Goal: Transaction & Acquisition: Purchase product/service

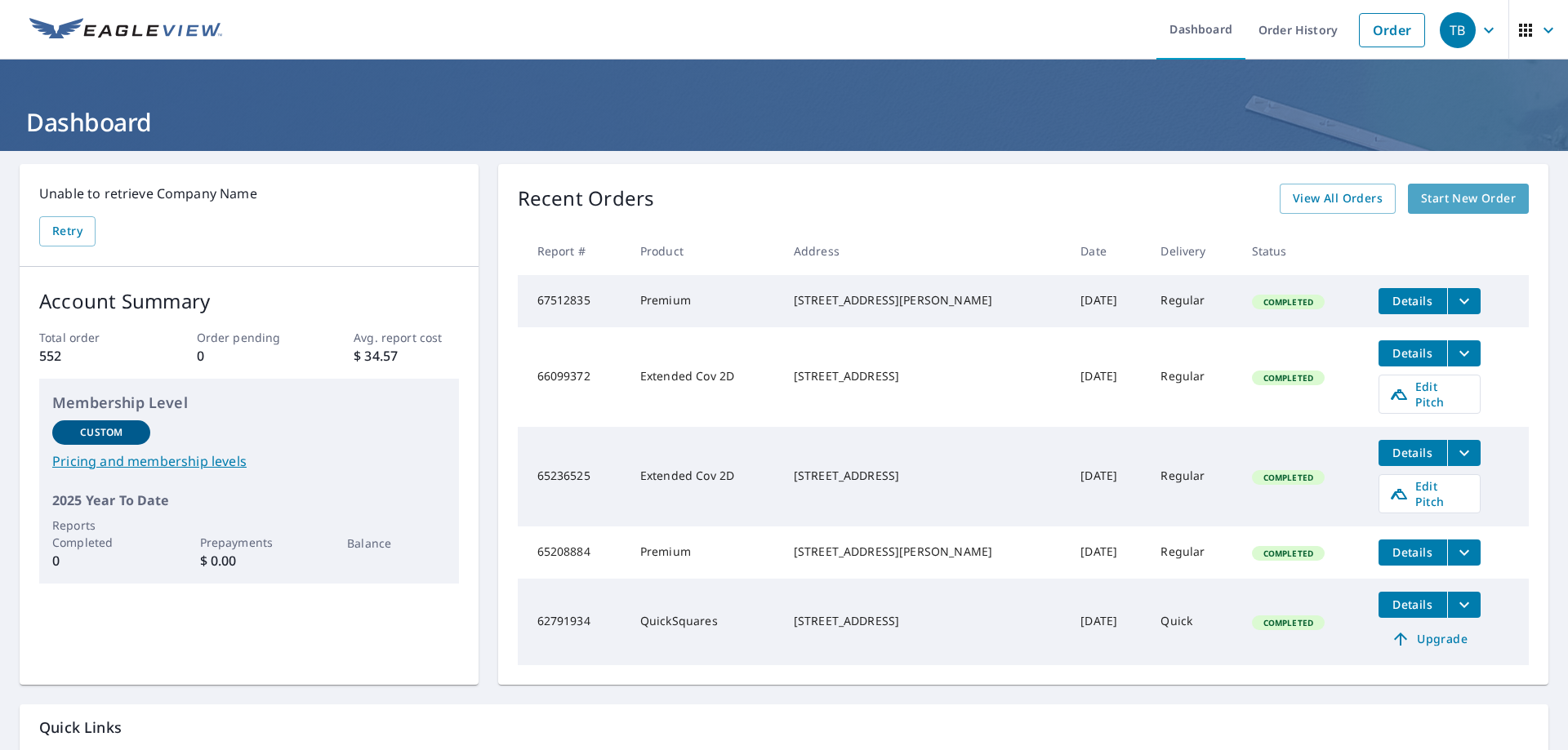
click at [1451, 189] on span "Start New Order" at bounding box center [1469, 199] width 95 height 21
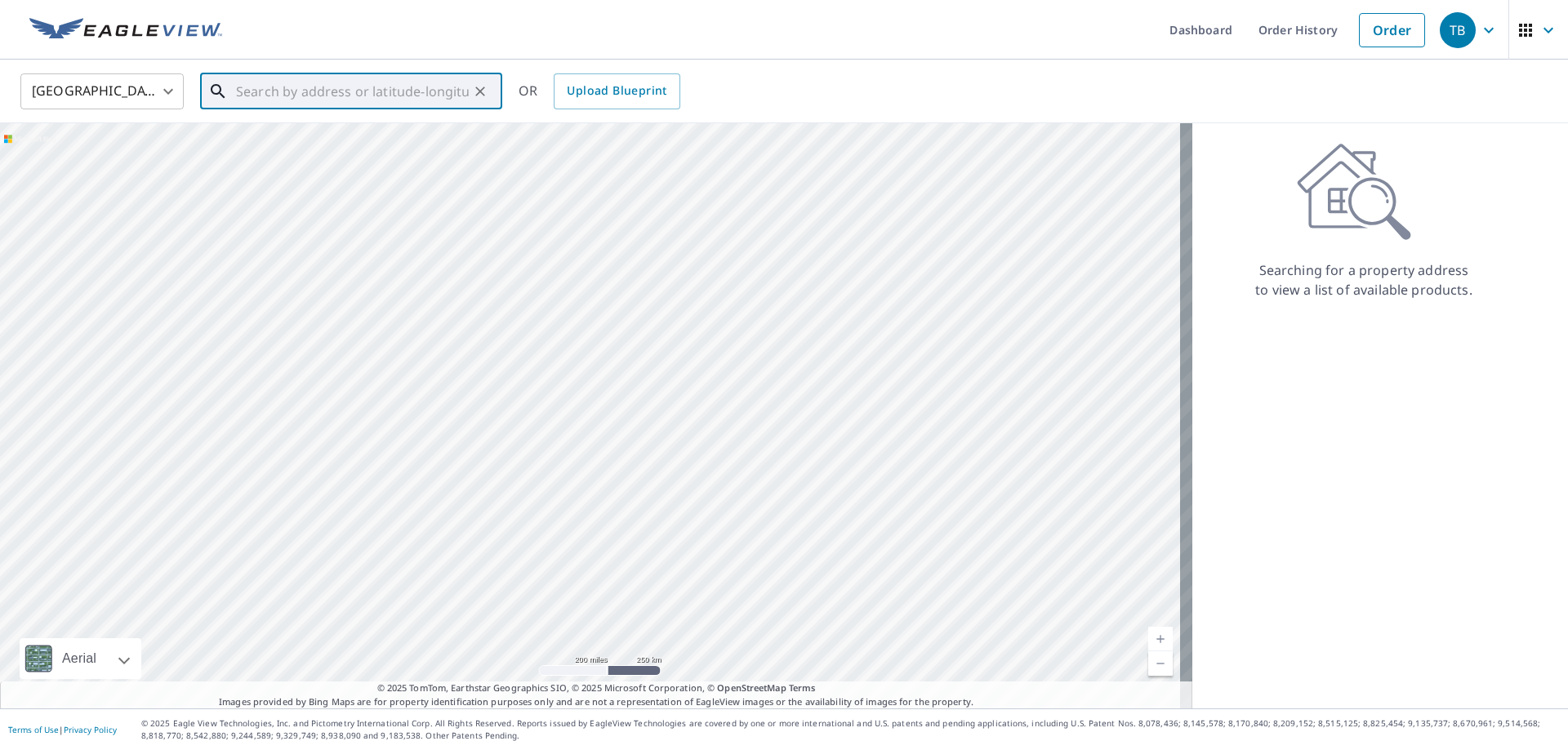
click at [243, 97] on input "text" at bounding box center [352, 91] width 233 height 46
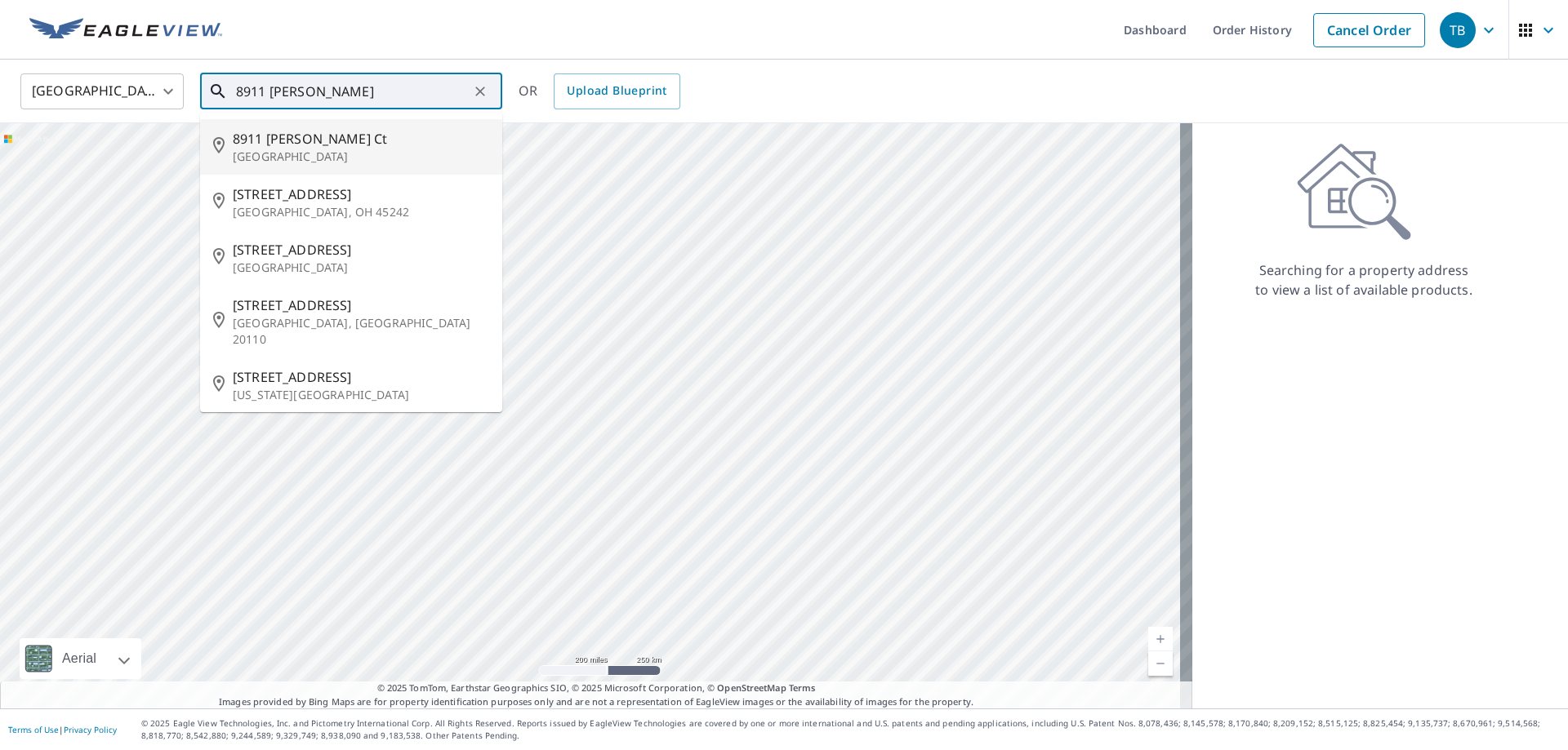
click at [281, 155] on p "[GEOGRAPHIC_DATA]" at bounding box center [361, 157] width 256 height 17
type input "[STREET_ADDRESS][PERSON_NAME]"
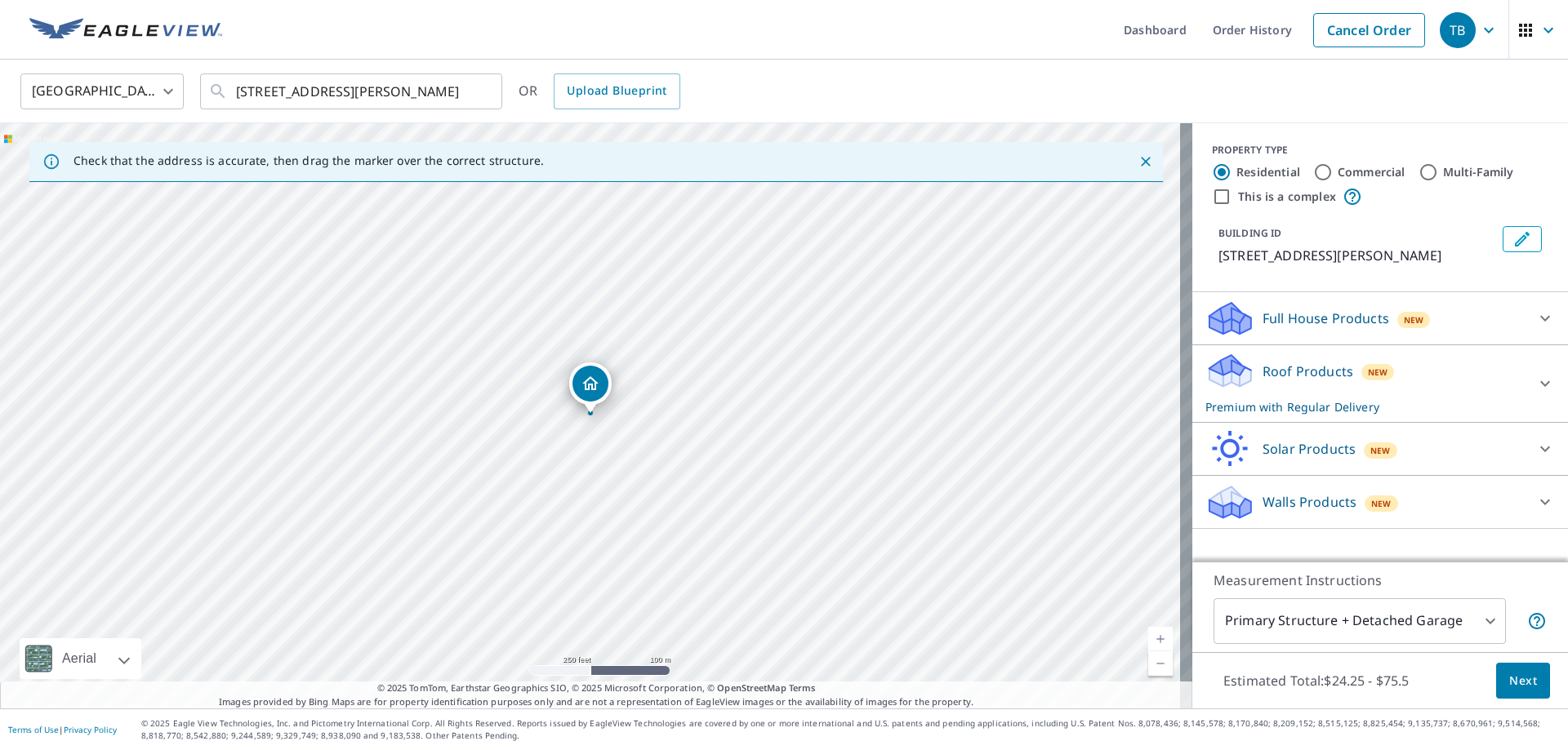
click at [588, 390] on icon "Dropped pin, building 1, Residential property, 8911 Cher Ct Houston, TX 77040" at bounding box center [590, 383] width 17 height 14
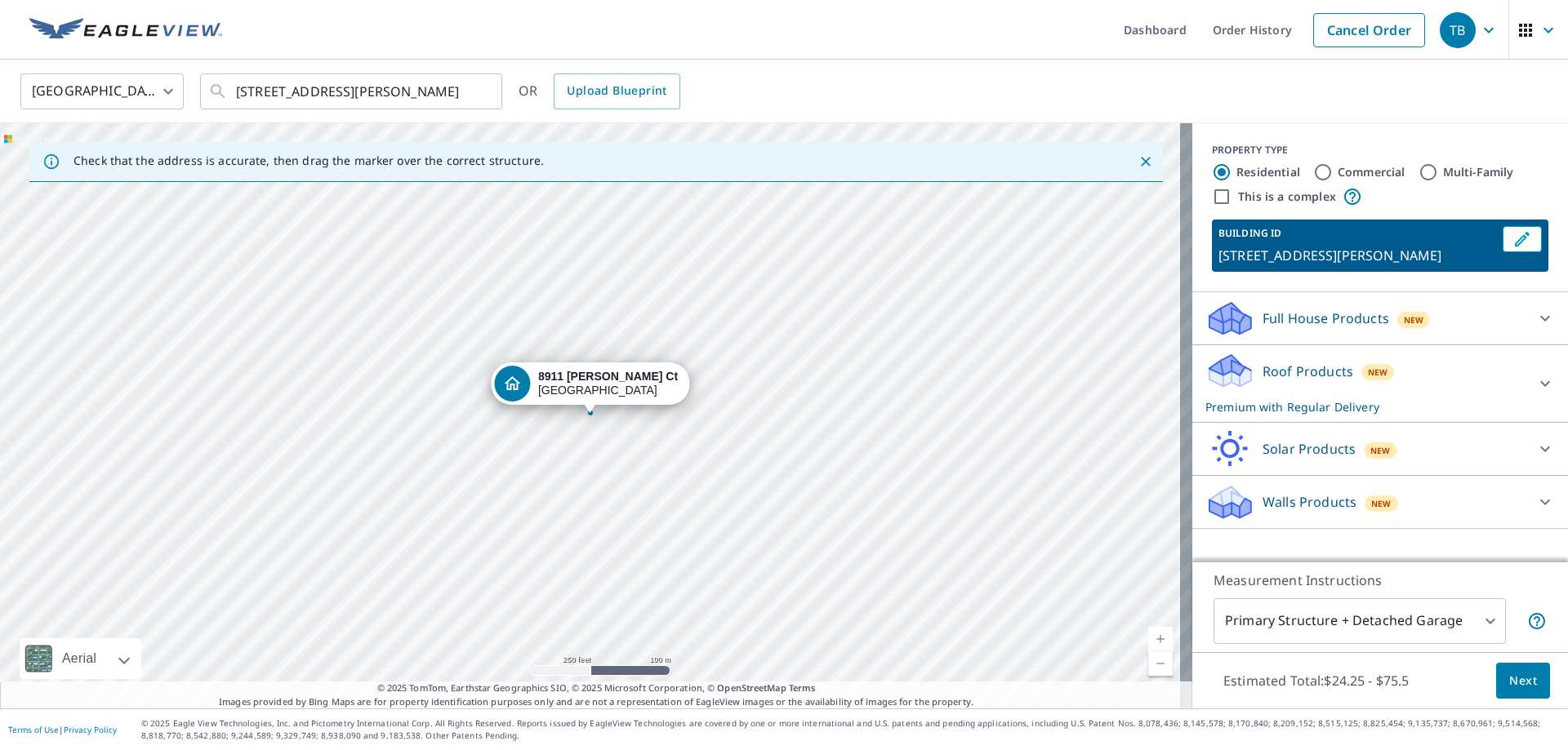
click at [1312, 629] on body "TB TB Dashboard Order History Cancel Order TB [GEOGRAPHIC_DATA] US ​ [STREET_AD…" at bounding box center [784, 375] width 1568 height 750
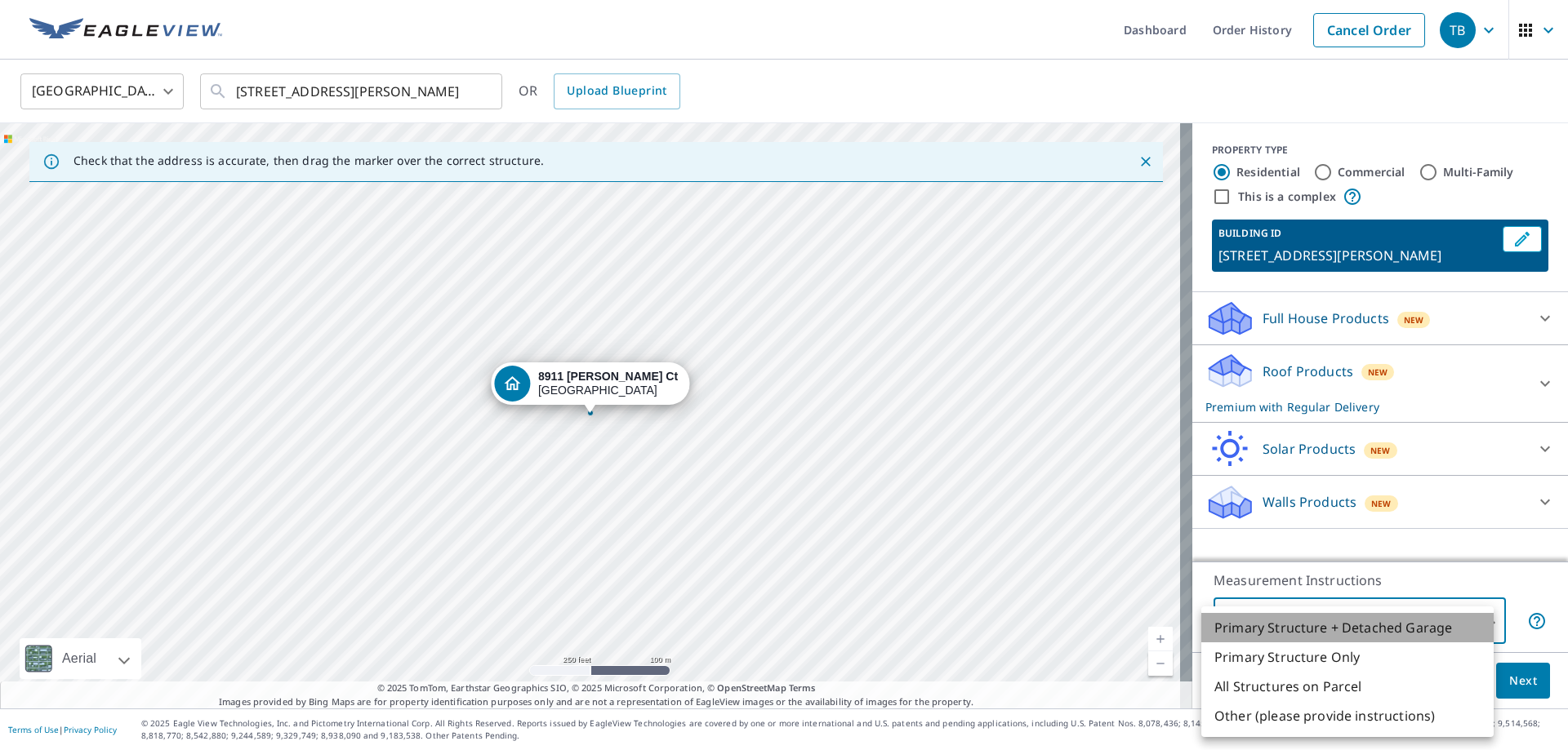
click at [1312, 629] on li "Primary Structure + Detached Garage" at bounding box center [1347, 628] width 292 height 29
click at [1312, 629] on body "TB TB Dashboard Order History Cancel Order TB [GEOGRAPHIC_DATA] US ​ [STREET_AD…" at bounding box center [784, 375] width 1568 height 750
click at [1282, 620] on li "Primary Structure + Detached Garage" at bounding box center [1347, 628] width 292 height 29
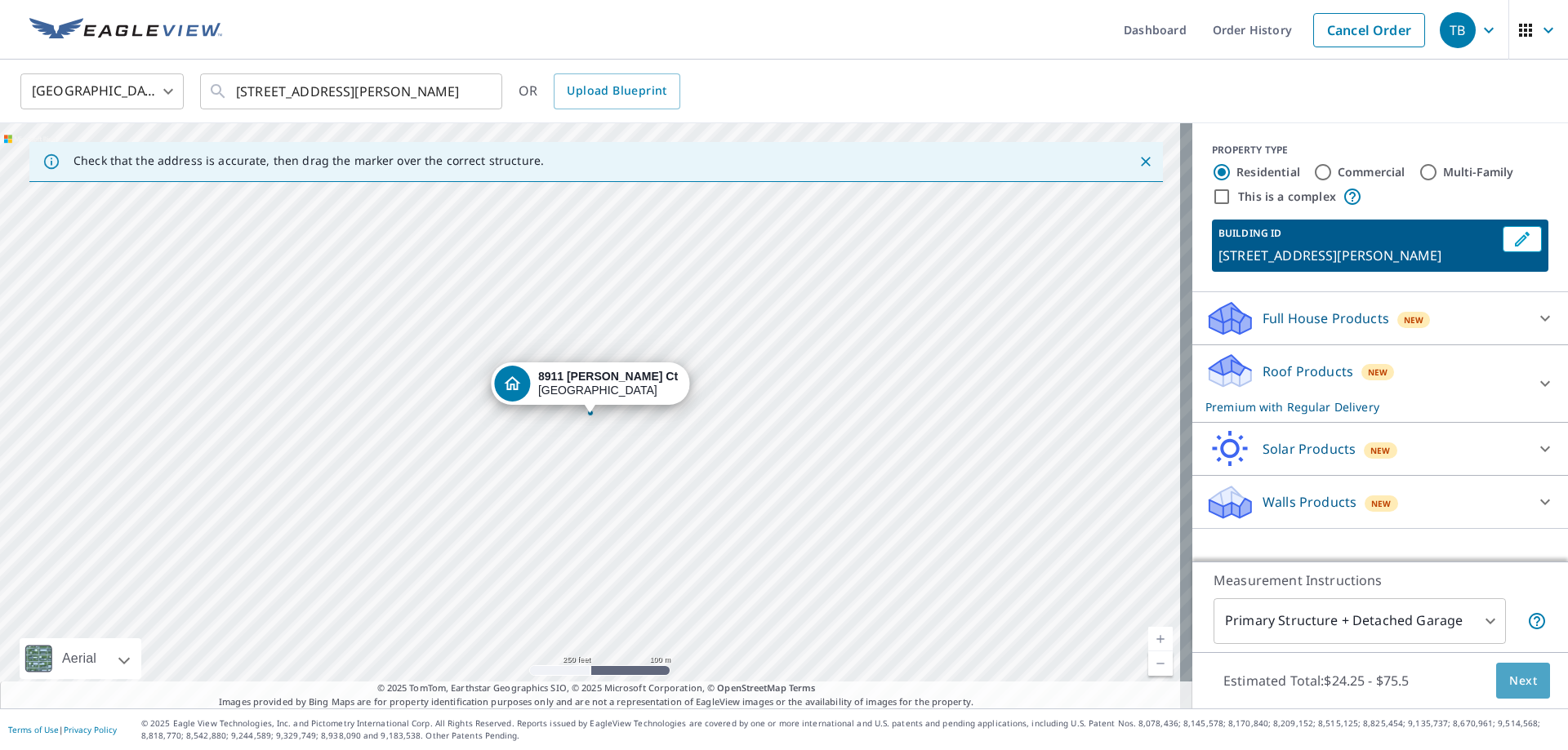
click at [1514, 678] on span "Next" at bounding box center [1523, 681] width 27 height 21
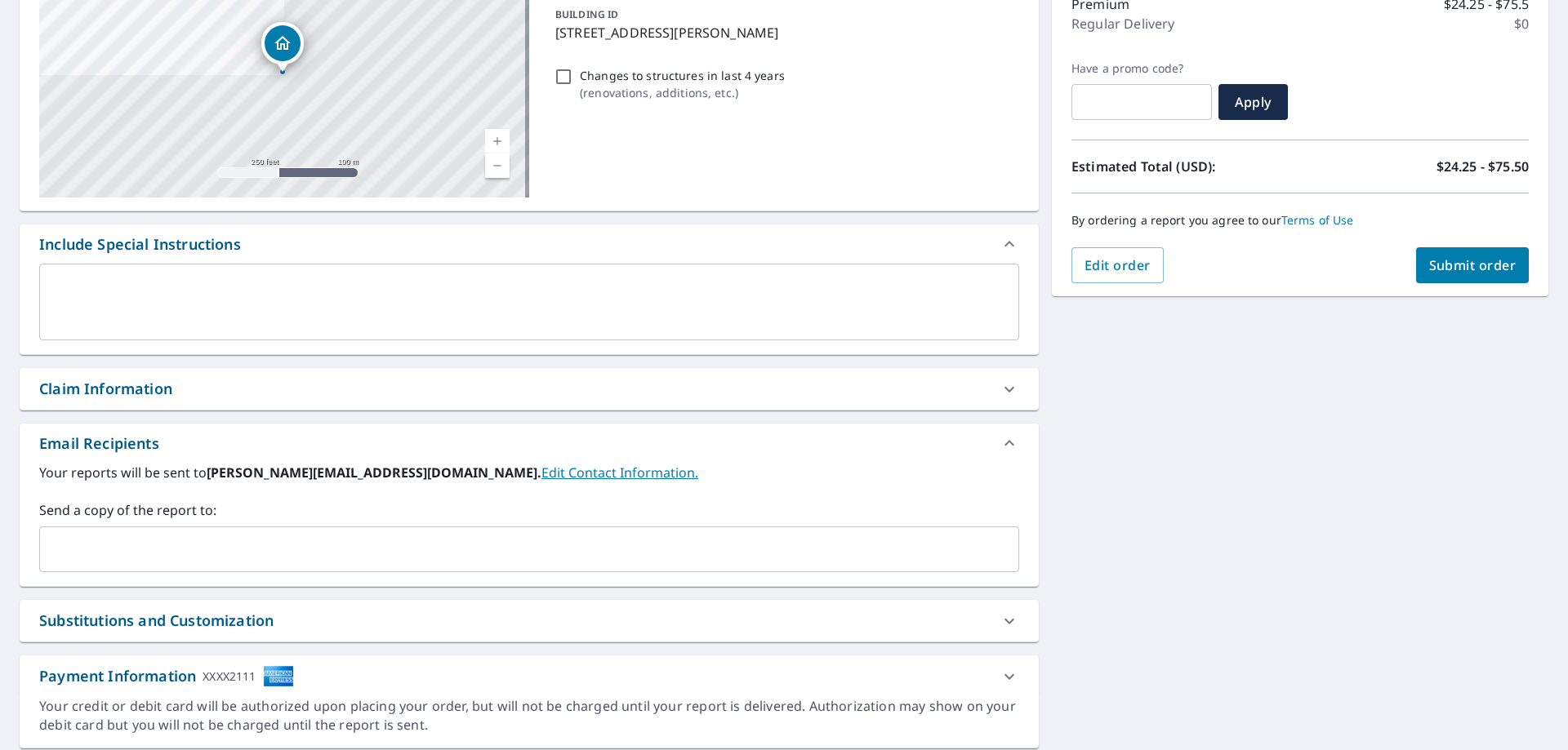
scroll to position [245, 0]
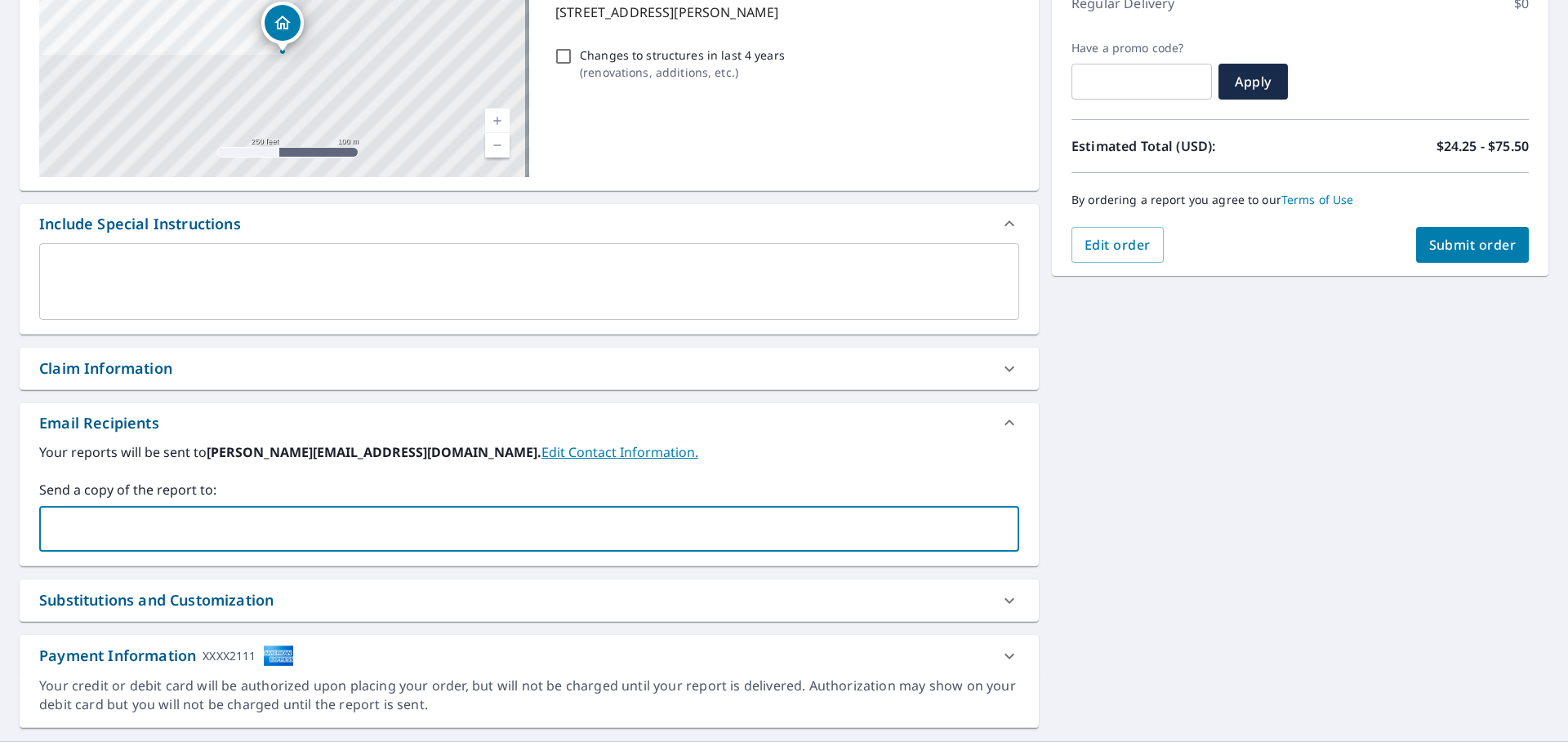
click at [294, 539] on input "text" at bounding box center [517, 529] width 941 height 31
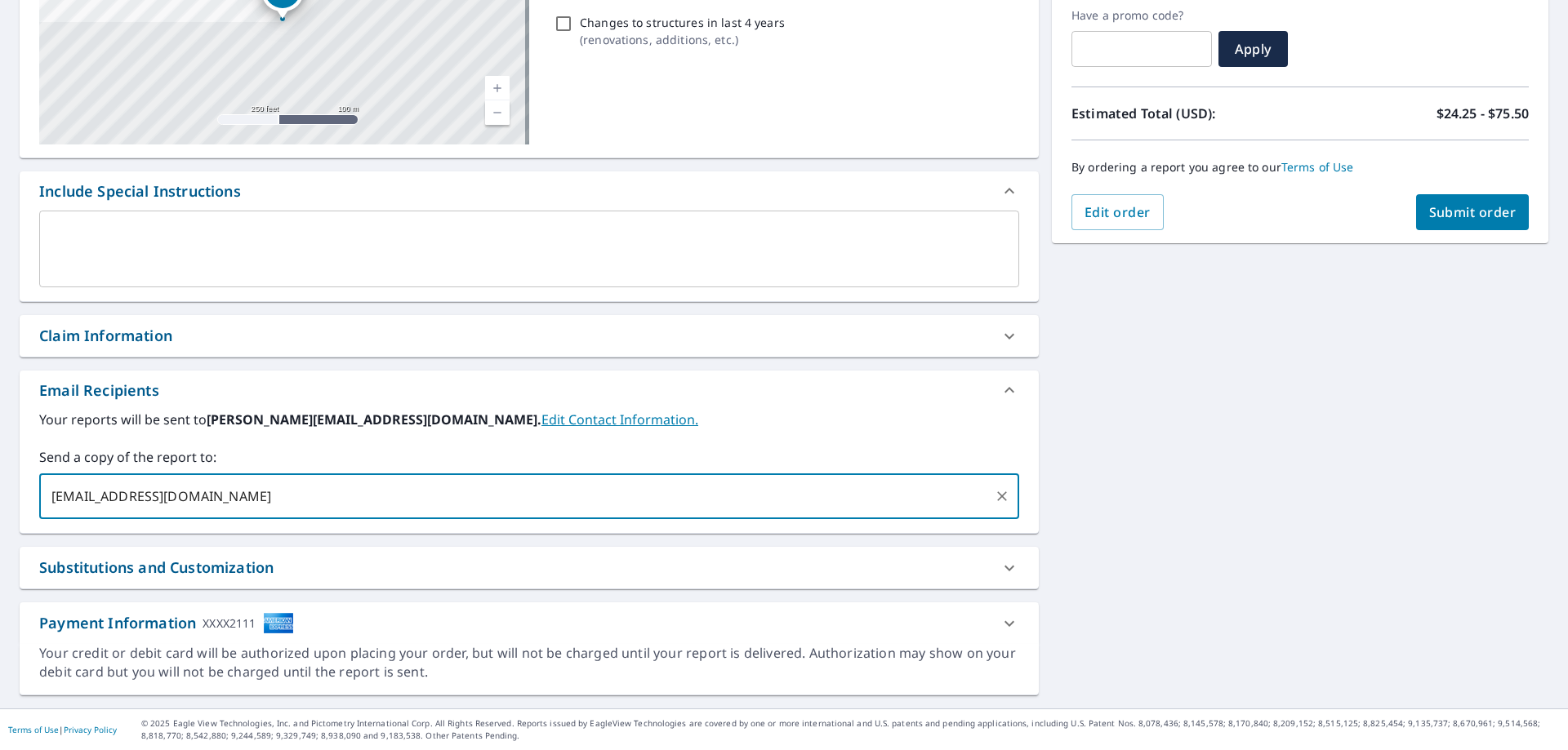
type input "[EMAIL_ADDRESS][DOMAIN_NAME]"
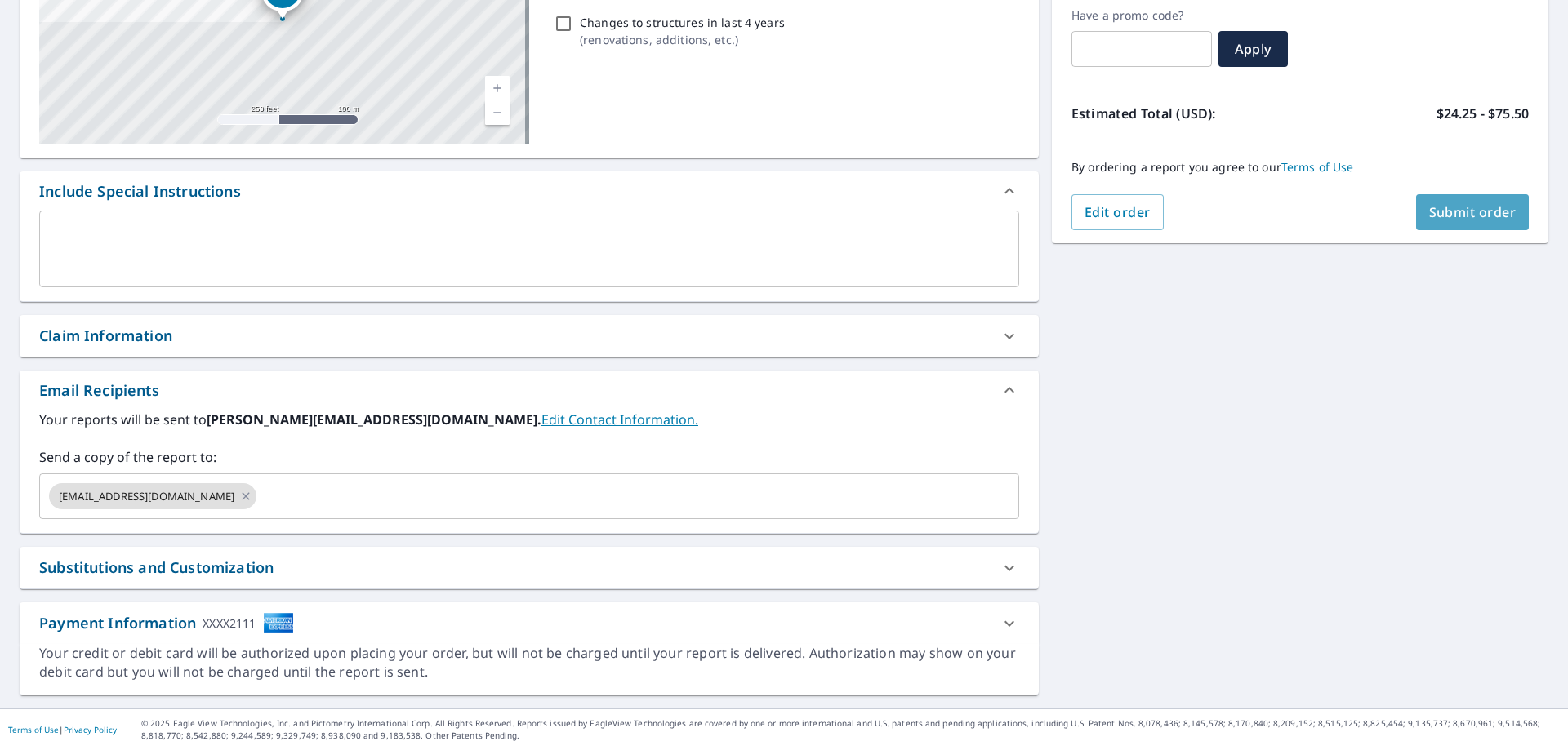
click at [1461, 211] on span "Submit order" at bounding box center [1473, 212] width 87 height 18
checkbox input "true"
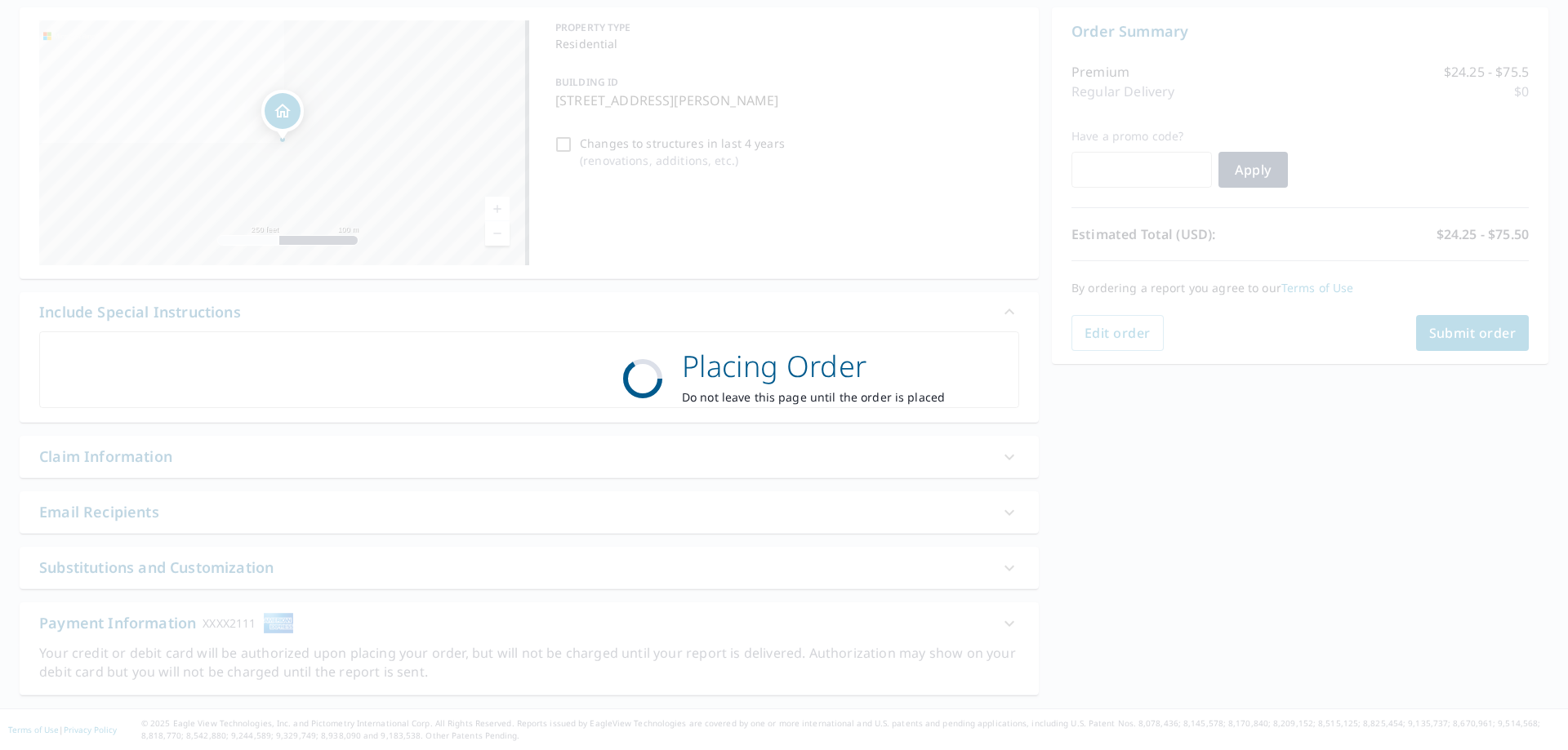
scroll to position [156, 0]
